Goal: Find contact information: Find contact information

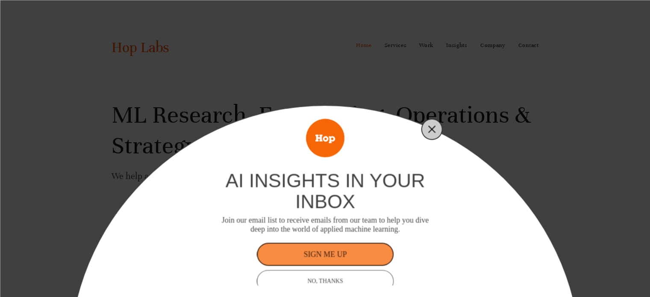
click at [429, 130] on icon "Close" at bounding box center [432, 129] width 8 height 8
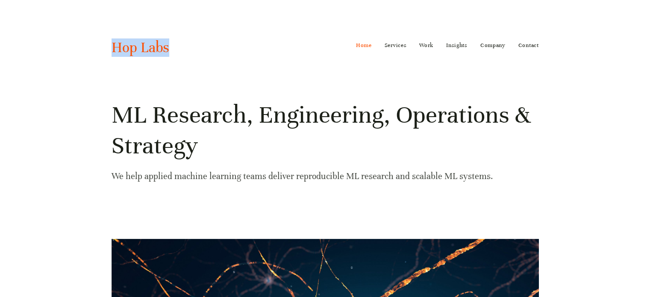
copy link "Hop Labs"
drag, startPoint x: 103, startPoint y: 42, endPoint x: 173, endPoint y: 52, distance: 70.8
click at [534, 41] on link "Contact" at bounding box center [528, 45] width 21 height 14
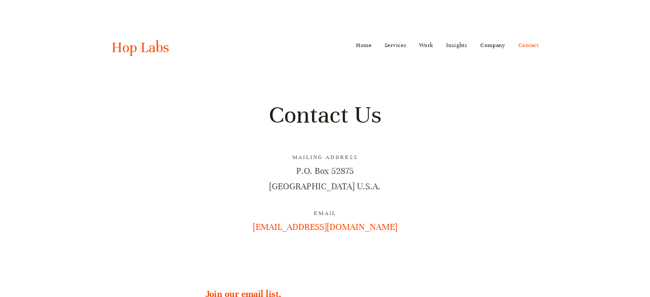
click at [285, 182] on p "P.O. Box 52875 Atlanta, GA 30355 U.S.A." at bounding box center [325, 179] width 427 height 30
drag, startPoint x: 285, startPoint y: 182, endPoint x: 292, endPoint y: 182, distance: 6.9
click at [292, 182] on p "P.O. Box 52875 Atlanta, GA 30355 U.S.A." at bounding box center [325, 179] width 427 height 30
copy p "Atlanta"
